Goal: Task Accomplishment & Management: Manage account settings

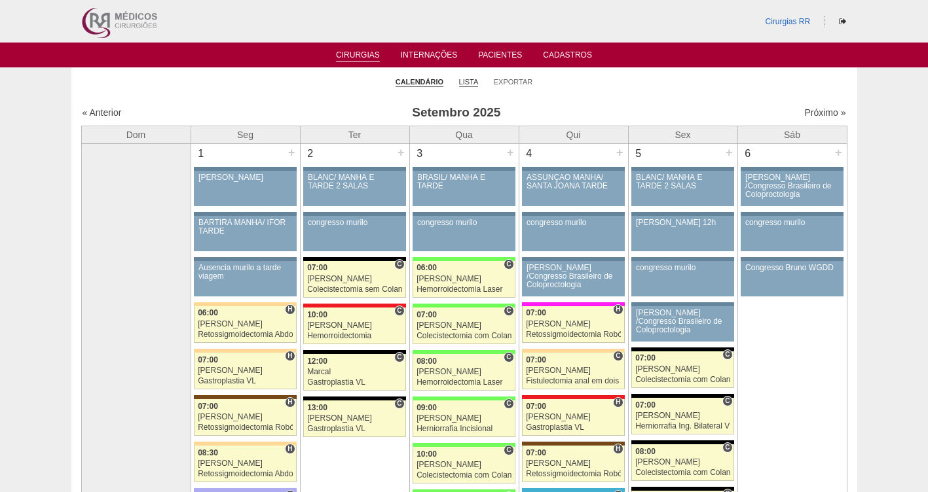
click at [470, 79] on link "Lista" at bounding box center [469, 82] width 20 height 10
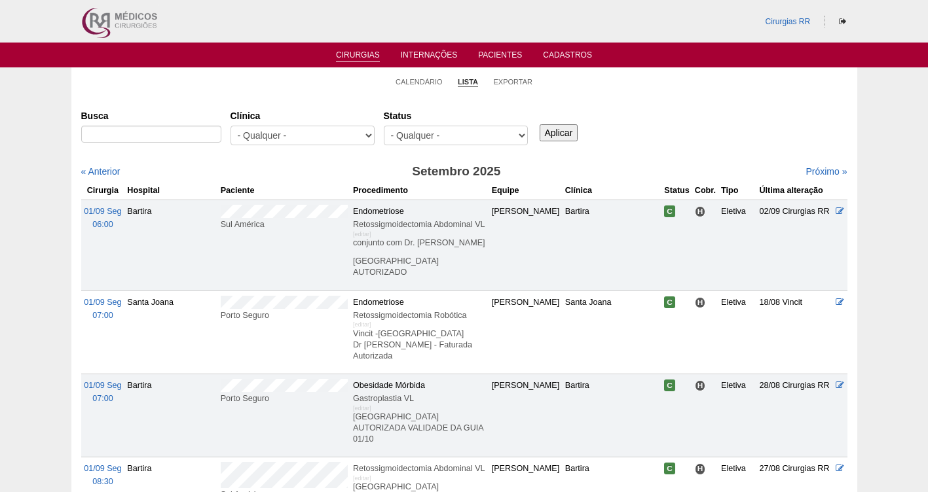
select select "resr"
click at [384, 126] on select "- Qualquer - Reservada Confirmada Suspensa Cancelada" at bounding box center [456, 136] width 144 height 20
click at [566, 130] on input "Aplicar" at bounding box center [559, 132] width 39 height 17
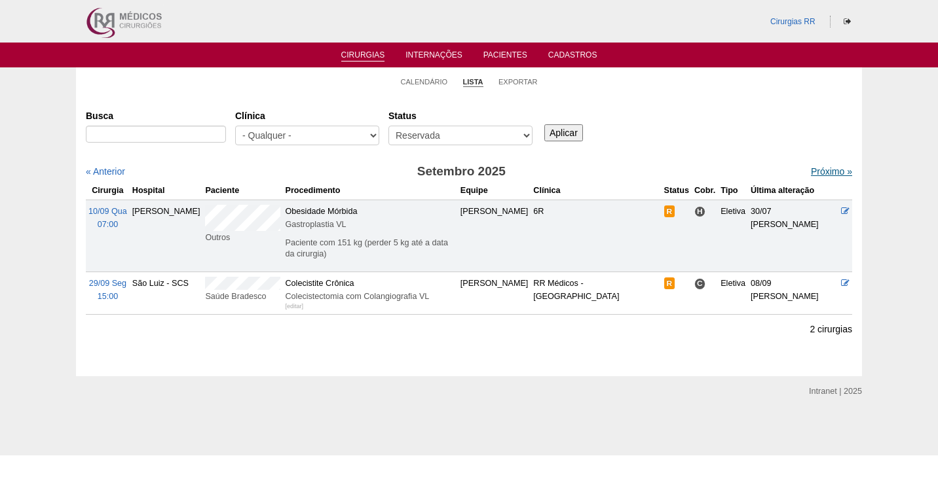
click at [821, 171] on link "Próximo »" at bounding box center [831, 171] width 41 height 10
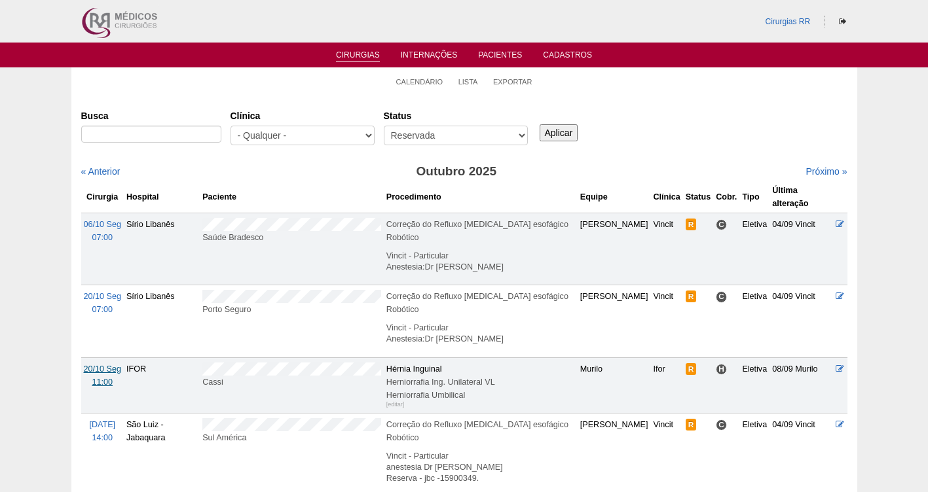
click at [100, 365] on span "20/10 Seg" at bounding box center [102, 369] width 37 height 9
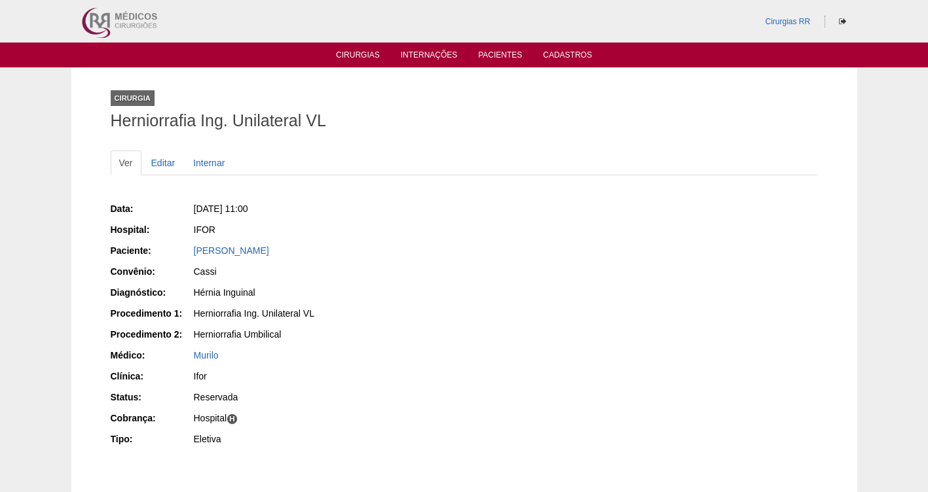
drag, startPoint x: 339, startPoint y: 248, endPoint x: 181, endPoint y: 244, distance: 157.2
click at [181, 244] on div "Paciente: [PERSON_NAME]" at bounding box center [283, 252] width 344 height 16
copy div "Paciente: [PERSON_NAME]"
click at [316, 247] on div "[PERSON_NAME]" at bounding box center [324, 250] width 261 height 13
drag, startPoint x: 293, startPoint y: 251, endPoint x: 183, endPoint y: 252, distance: 110.0
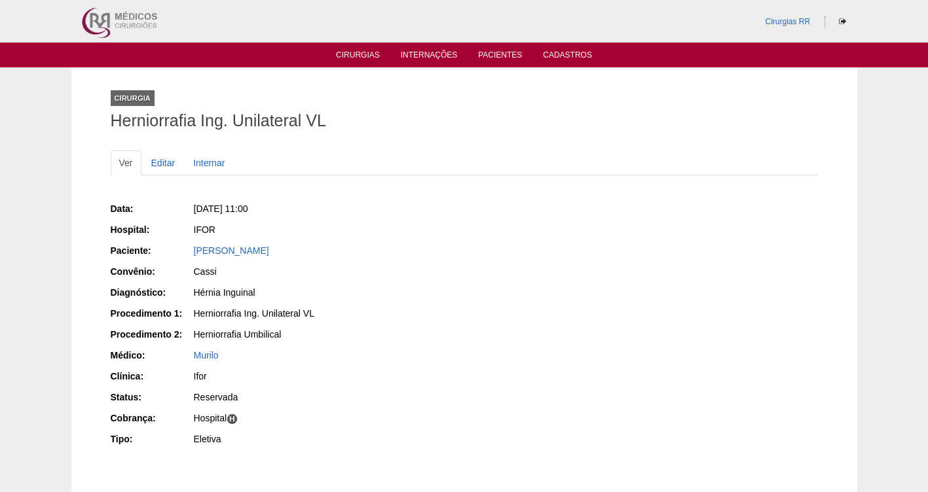
click at [183, 252] on div "Paciente: [PERSON_NAME]" at bounding box center [283, 252] width 344 height 16
copy div "Paciente: [PERSON_NAME]"
drag, startPoint x: 316, startPoint y: 211, endPoint x: 211, endPoint y: 201, distance: 105.9
click at [211, 201] on div "Data: [DATE] 11:00 Hospital: IFOR Paciente: [PERSON_NAME] Convênio: Cassi Diagn…" at bounding box center [283, 326] width 344 height 256
copy span ", [DATE] 11:00"
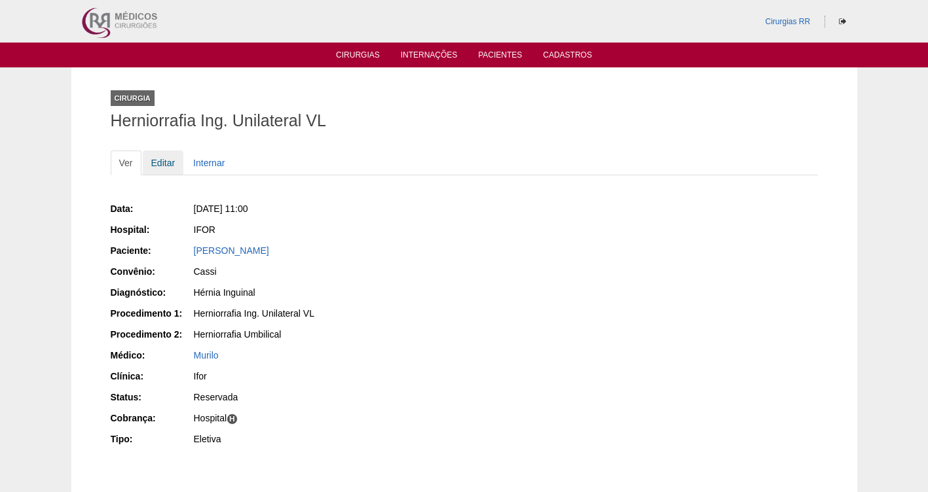
click at [158, 163] on link "Editar" at bounding box center [163, 163] width 41 height 25
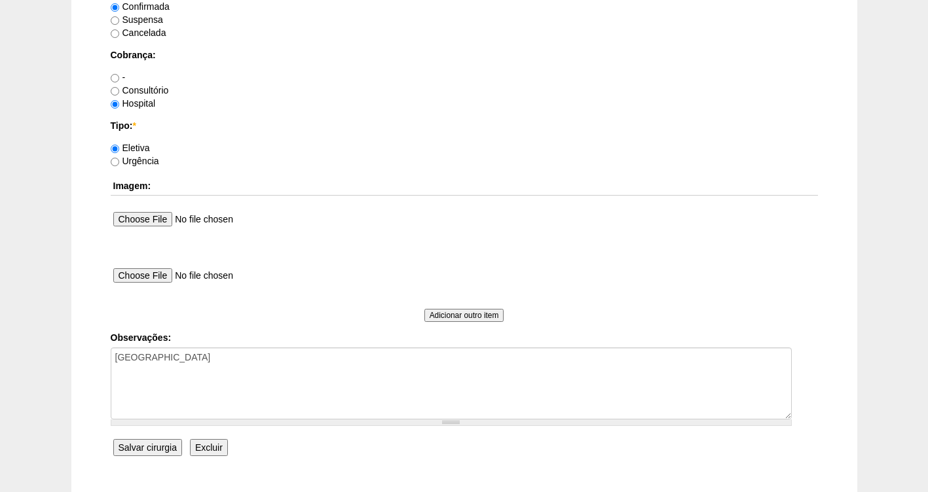
scroll to position [1195, 0]
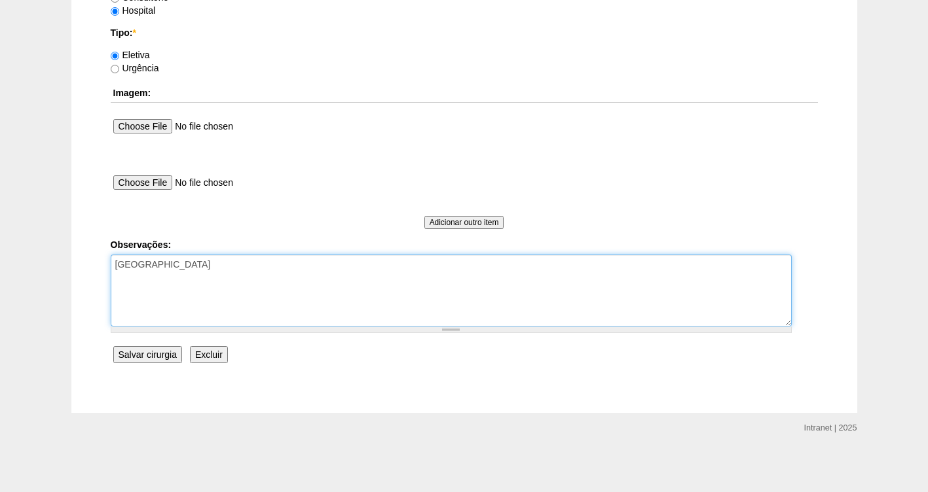
click at [227, 276] on textarea "COBRANÇA HOSPITAL" at bounding box center [451, 291] width 681 height 72
paste textarea "IFC15925956"
type textarea "COBRANÇA HOSPITAL IFC15925956"
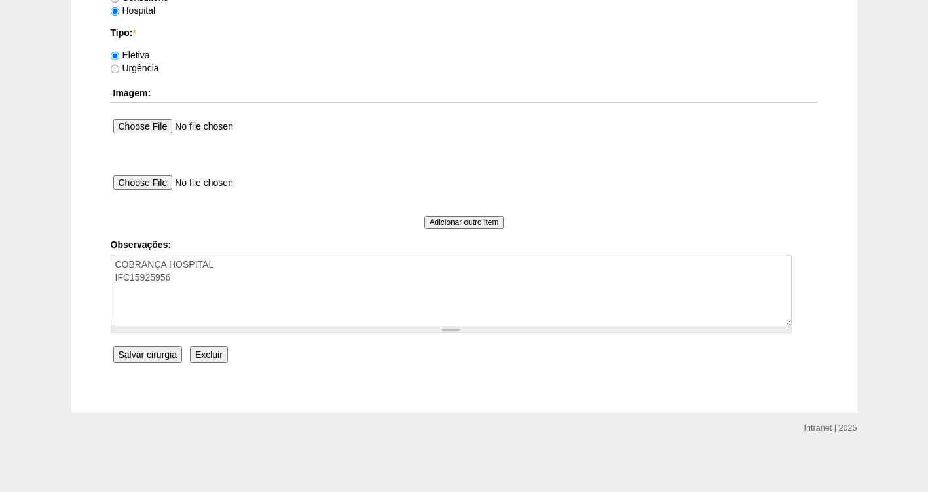
click at [140, 360] on input "Salvar cirurgia" at bounding box center [147, 354] width 69 height 17
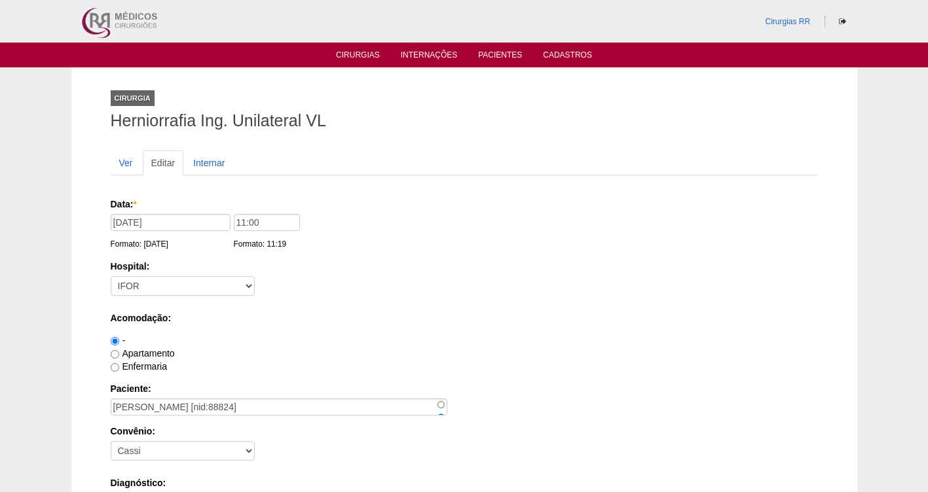
scroll to position [1195, 0]
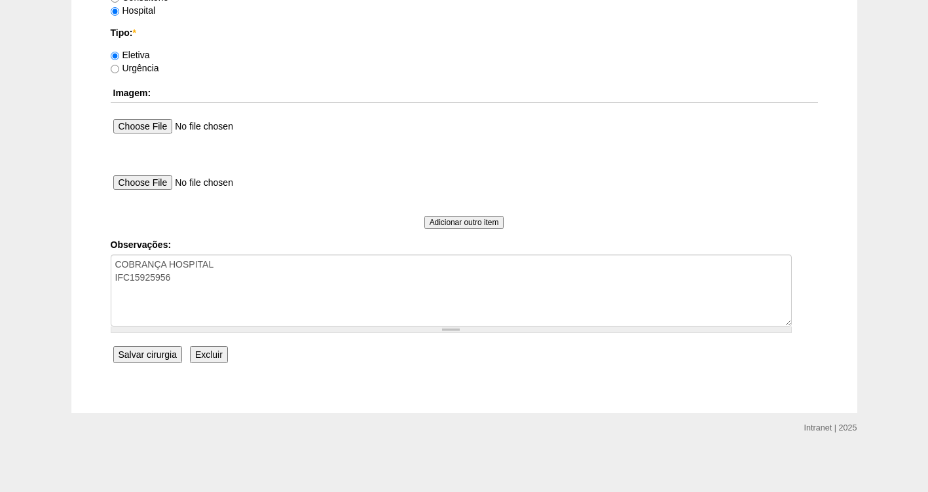
click at [141, 362] on input "Salvar cirurgia" at bounding box center [147, 354] width 69 height 17
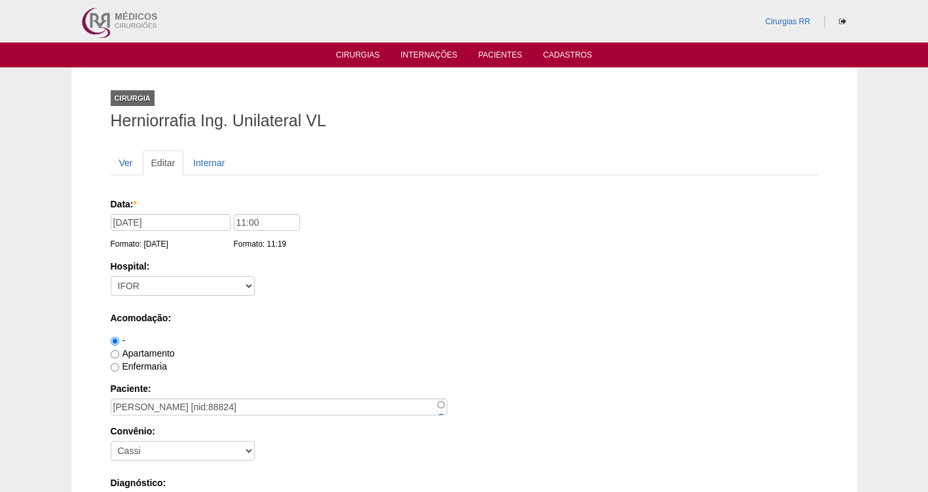
scroll to position [1195, 0]
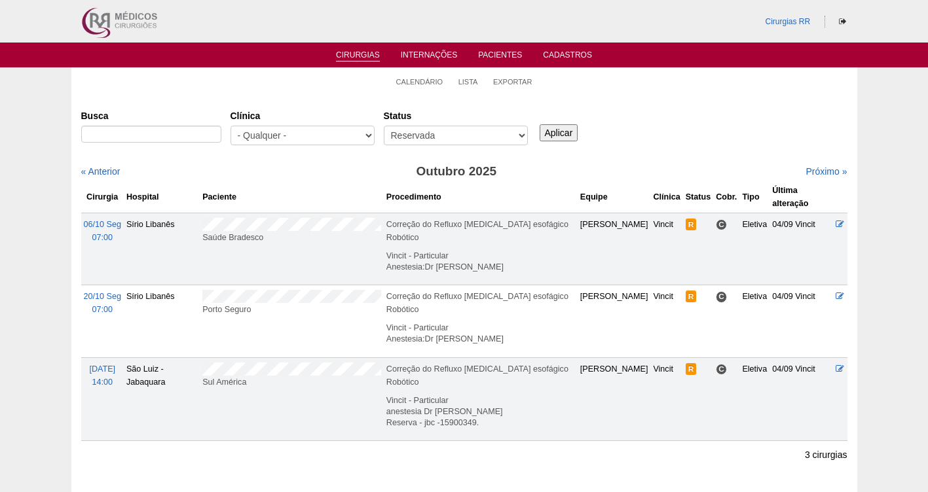
click at [810, 179] on div "« Anterior [DATE] Próximo »" at bounding box center [464, 173] width 766 height 16
click at [808, 171] on link "Próximo »" at bounding box center [825, 171] width 41 height 10
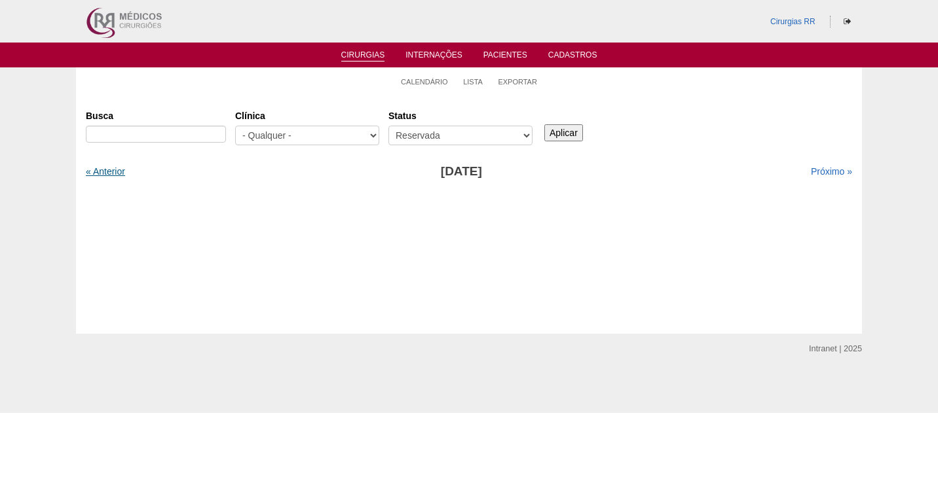
click at [103, 174] on link "« Anterior" at bounding box center [105, 171] width 39 height 10
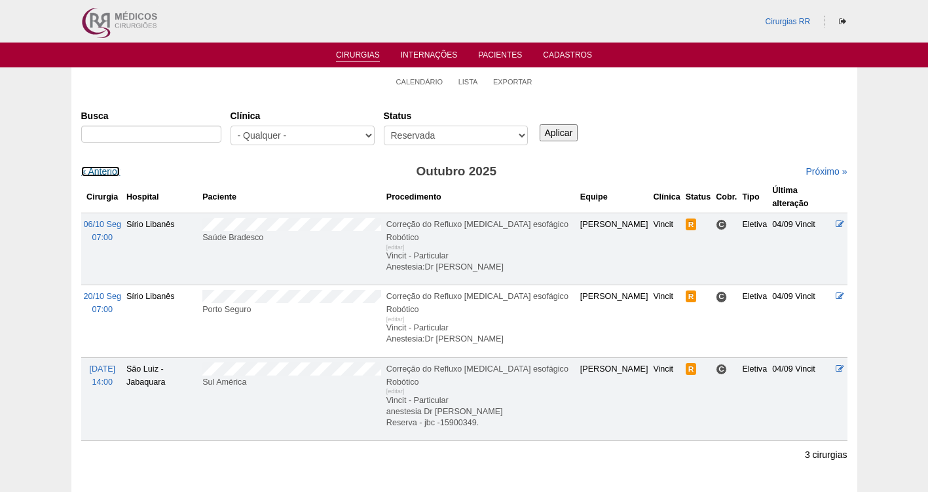
click at [103, 174] on link "« Anterior" at bounding box center [100, 171] width 39 height 10
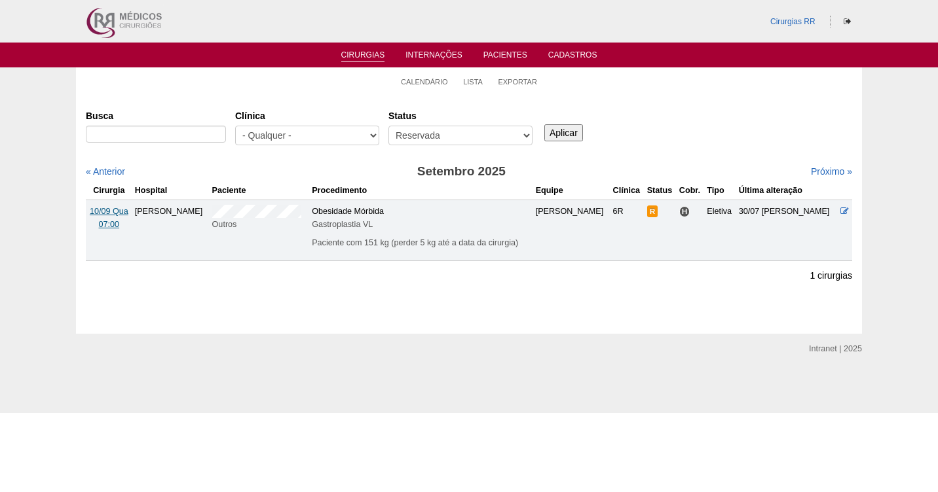
click at [109, 210] on span "10/09 Qua" at bounding box center [109, 211] width 39 height 9
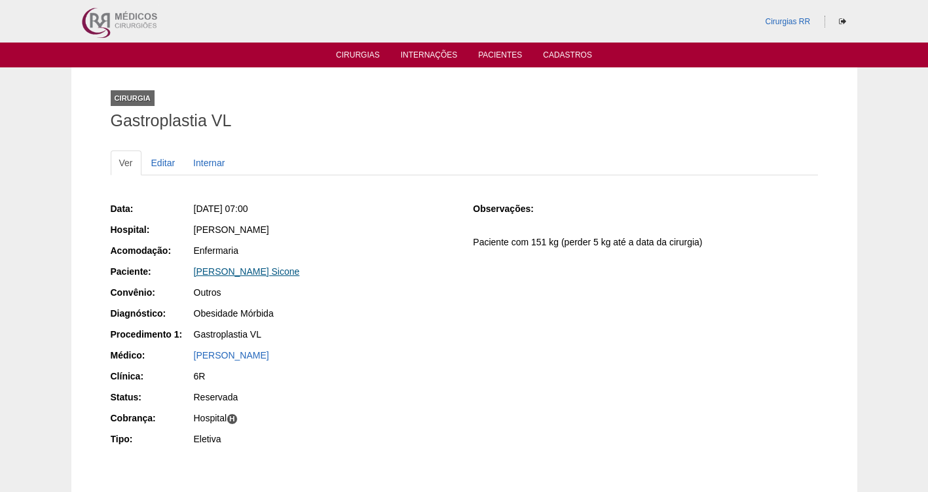
click at [210, 271] on link "[PERSON_NAME] Sicone" at bounding box center [247, 272] width 106 height 10
click at [232, 269] on link "[PERSON_NAME] Sicone" at bounding box center [247, 272] width 106 height 10
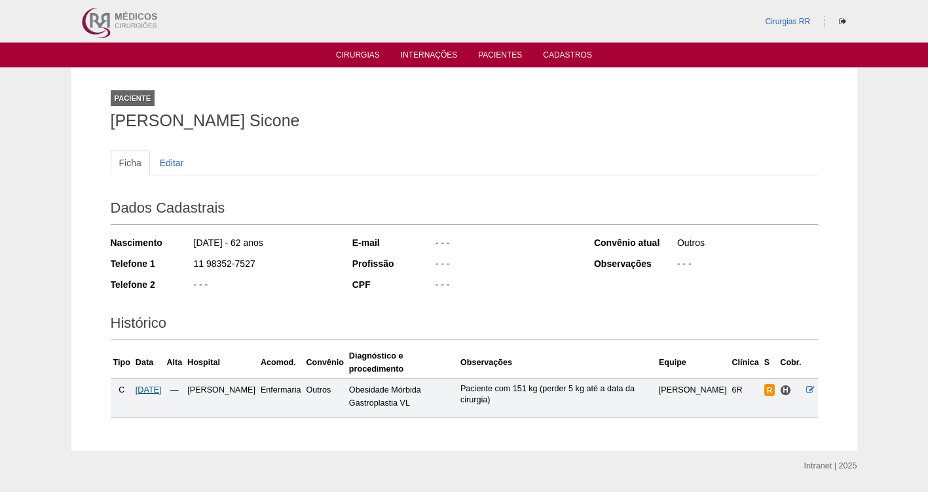
click at [148, 386] on span "[DATE]" at bounding box center [149, 390] width 26 height 9
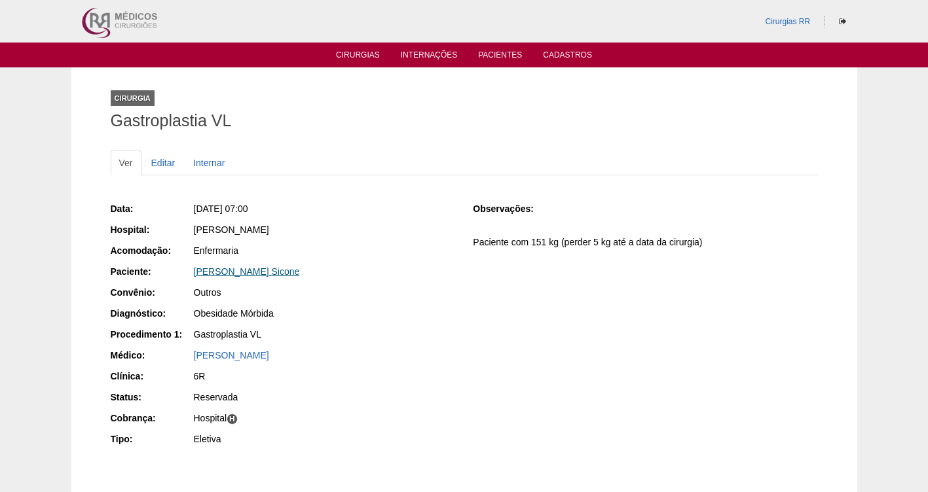
click at [221, 274] on link "[PERSON_NAME] Sicone" at bounding box center [247, 272] width 106 height 10
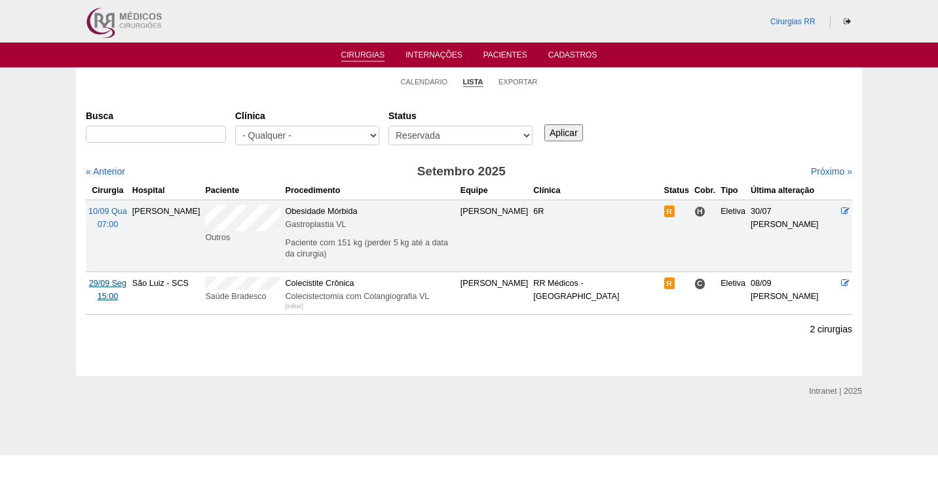
click at [104, 286] on span "29/09 Seg" at bounding box center [107, 283] width 37 height 9
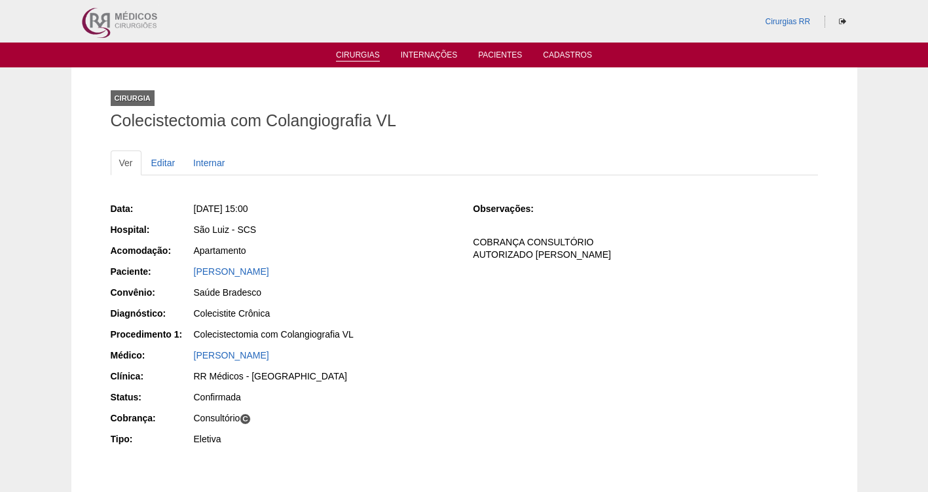
click at [351, 54] on link "Cirurgias" at bounding box center [358, 55] width 44 height 11
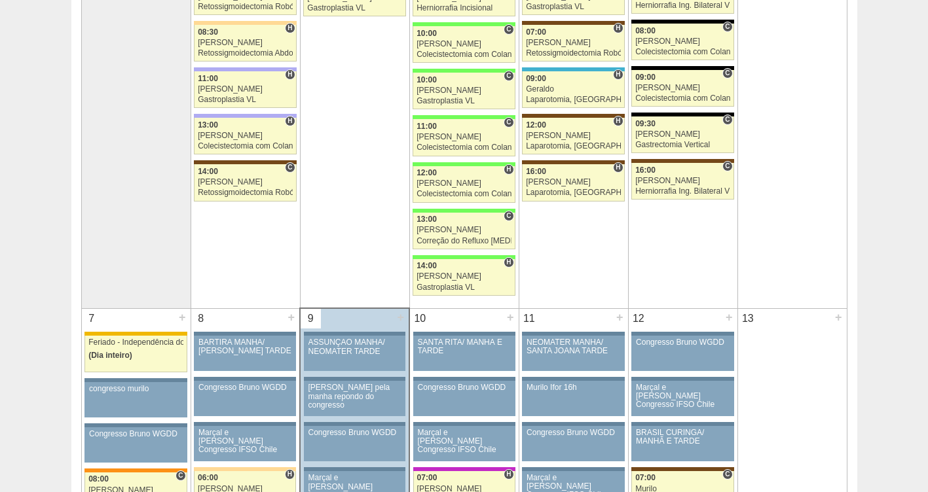
scroll to position [432, 0]
